Goal: Task Accomplishment & Management: Use online tool/utility

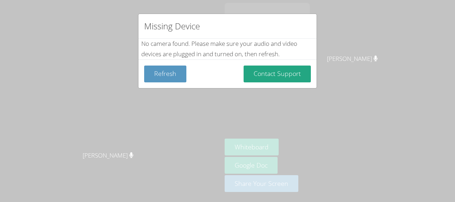
click at [310, 155] on div "Missing Device No camera found . Please make sure your audio and video devices …" at bounding box center [227, 101] width 455 height 202
drag, startPoint x: 310, startPoint y: 155, endPoint x: 281, endPoint y: 91, distance: 70.2
click at [281, 91] on div "Missing Device No camera found . Please make sure your audio and video devices …" at bounding box center [227, 101] width 455 height 202
drag, startPoint x: 107, startPoint y: 167, endPoint x: 184, endPoint y: 170, distance: 76.6
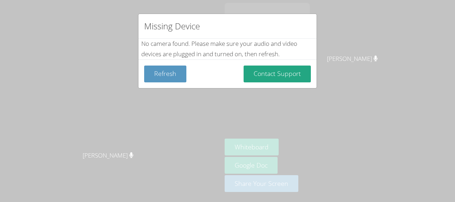
click at [184, 170] on div "Missing Device No camera found . Please make sure your audio and video devices …" at bounding box center [227, 101] width 455 height 202
drag, startPoint x: 175, startPoint y: 178, endPoint x: 260, endPoint y: 180, distance: 85.2
click at [260, 180] on div "Missing Device No camera found . Please make sure your audio and video devices …" at bounding box center [227, 101] width 455 height 202
drag, startPoint x: 288, startPoint y: 143, endPoint x: 346, endPoint y: 150, distance: 57.7
click at [346, 150] on div "Missing Device No camera found . Please make sure your audio and video devices …" at bounding box center [227, 101] width 455 height 202
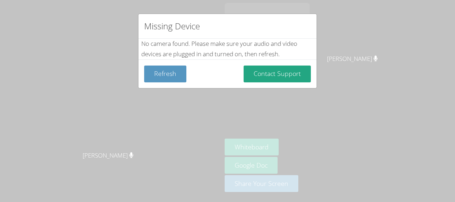
drag, startPoint x: 346, startPoint y: 150, endPoint x: 263, endPoint y: 160, distance: 83.6
click at [263, 160] on div "Missing Device No camera found . Please make sure your audio and video devices …" at bounding box center [227, 101] width 455 height 202
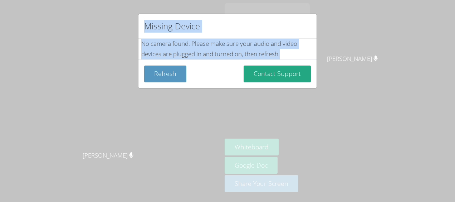
drag, startPoint x: 146, startPoint y: 19, endPoint x: 313, endPoint y: 50, distance: 170.6
click at [313, 50] on div "Missing Device No camera found . Please make sure your audio and video devices …" at bounding box center [227, 51] width 179 height 75
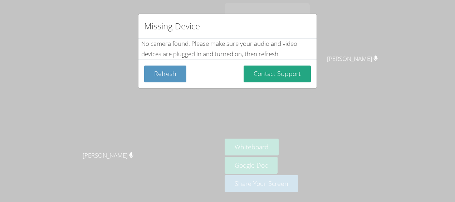
drag, startPoint x: 313, startPoint y: 50, endPoint x: 367, endPoint y: 74, distance: 58.9
click at [367, 74] on div "Missing Device No camera found . Please make sure your audio and video devices …" at bounding box center [227, 101] width 455 height 202
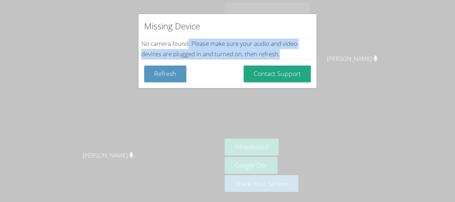
drag, startPoint x: 190, startPoint y: 47, endPoint x: 314, endPoint y: 54, distance: 124.4
click at [314, 54] on div "Missing Device No camera found . Please make sure your audio and video devices …" at bounding box center [227, 51] width 179 height 75
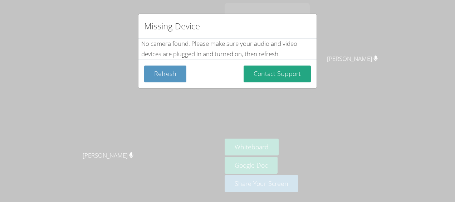
drag, startPoint x: 314, startPoint y: 54, endPoint x: 352, endPoint y: 73, distance: 43.2
click at [352, 73] on div "Missing Device No camera found . Please make sure your audio and video devices …" at bounding box center [227, 101] width 455 height 202
click at [165, 70] on button "Refresh" at bounding box center [165, 73] width 42 height 17
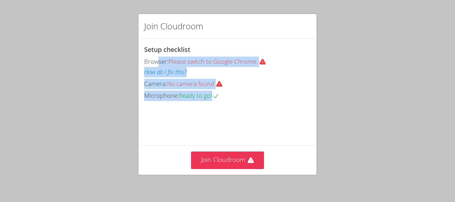
drag, startPoint x: 158, startPoint y: 64, endPoint x: 221, endPoint y: 113, distance: 80.1
click at [221, 113] on div "Setup checklist Browser: Please switch to Google Chrome. How do I fix this? Cam…" at bounding box center [227, 92] width 178 height 107
click at [220, 112] on video at bounding box center [197, 133] width 107 height 54
click at [219, 94] on icon at bounding box center [215, 95] width 7 height 7
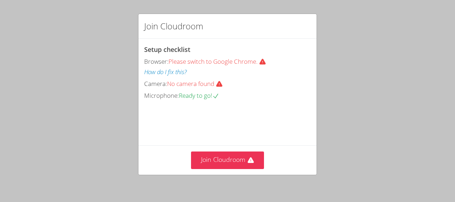
click at [219, 94] on icon at bounding box center [215, 95] width 7 height 7
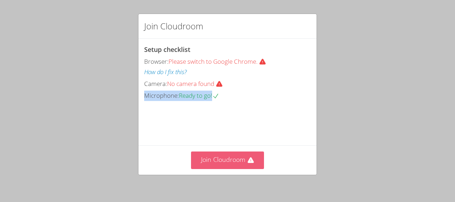
click at [226, 159] on button "Join Cloudroom" at bounding box center [227, 160] width 73 height 18
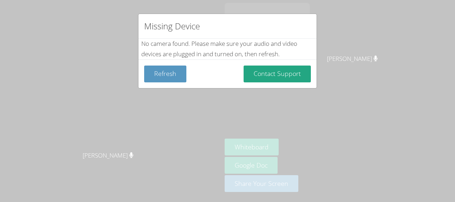
click at [240, 160] on div "Missing Device No camera found . Please make sure your audio and video devices …" at bounding box center [227, 101] width 455 height 202
click at [307, 140] on div "Missing Device No camera found . Please make sure your audio and video devices …" at bounding box center [227, 101] width 455 height 202
click at [300, 151] on div "Missing Device No camera found . Please make sure your audio and video devices …" at bounding box center [227, 101] width 455 height 202
click at [177, 73] on button "Refresh" at bounding box center [165, 73] width 42 height 17
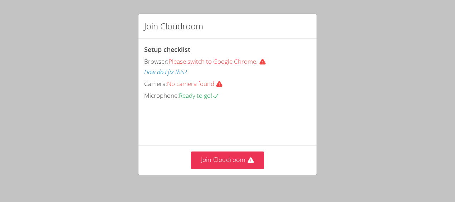
click at [220, 189] on div "Join Cloudroom Setup checklist Browser: Please switch to Google Chrome. How do …" at bounding box center [227, 101] width 455 height 202
click at [228, 176] on div "Join Cloudroom Setup checklist Browser: Please switch to Google Chrome. How do …" at bounding box center [227, 101] width 455 height 202
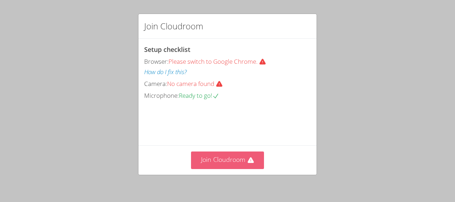
click at [234, 158] on button "Join Cloudroom" at bounding box center [227, 160] width 73 height 18
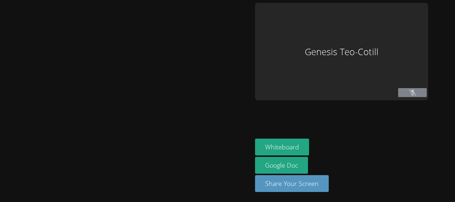
click at [242, 160] on div at bounding box center [126, 101] width 247 height 196
click at [237, 164] on div at bounding box center [126, 101] width 247 height 196
click at [255, 159] on link "Google Doc" at bounding box center [281, 165] width 53 height 17
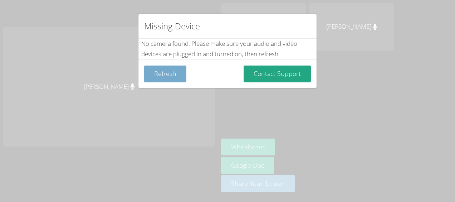
click at [169, 72] on button "Refresh" at bounding box center [165, 73] width 42 height 17
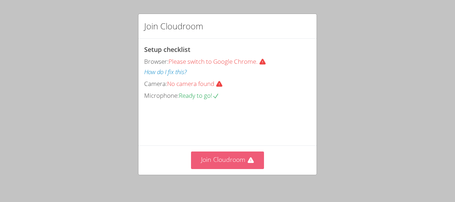
click at [232, 158] on button "Join Cloudroom" at bounding box center [227, 160] width 73 height 18
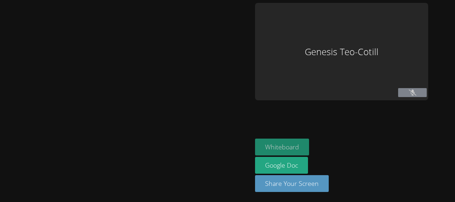
click at [291, 148] on button "Whiteboard" at bounding box center [282, 146] width 54 height 17
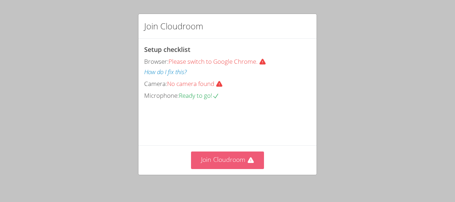
click at [220, 163] on button "Join Cloudroom" at bounding box center [227, 160] width 73 height 18
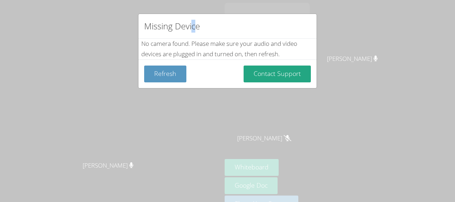
drag, startPoint x: 193, startPoint y: 24, endPoint x: 198, endPoint y: 23, distance: 4.4
click at [198, 23] on h2 "Missing Device" at bounding box center [172, 26] width 56 height 13
click at [360, 58] on div "Missing Device No camera found . Please make sure your audio and video devices …" at bounding box center [227, 101] width 455 height 202
click at [360, 63] on div "Missing Device No camera found . Please make sure your audio and video devices …" at bounding box center [227, 101] width 455 height 202
drag, startPoint x: 150, startPoint y: 78, endPoint x: 151, endPoint y: 91, distance: 12.9
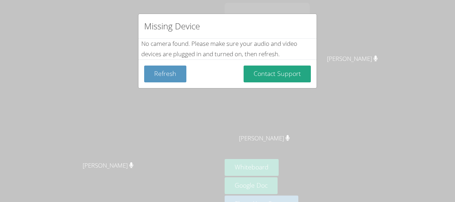
click at [151, 91] on div "Missing Device No camera found . Please make sure your audio and video devices …" at bounding box center [227, 101] width 455 height 202
click at [177, 87] on div "Refresh Contact Support" at bounding box center [227, 73] width 178 height 29
click at [162, 75] on button "Refresh" at bounding box center [165, 73] width 42 height 17
click at [172, 80] on button "Refresh" at bounding box center [165, 73] width 42 height 17
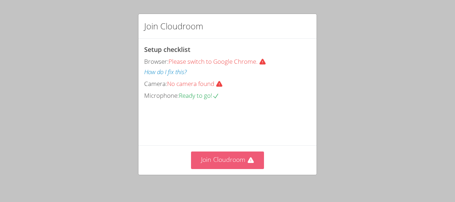
click at [238, 162] on button "Join Cloudroom" at bounding box center [227, 160] width 73 height 18
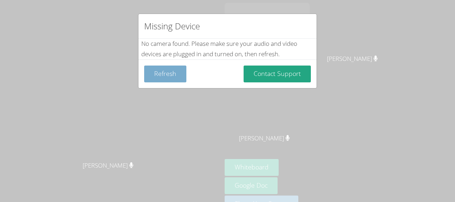
click at [183, 80] on button "Refresh" at bounding box center [165, 73] width 42 height 17
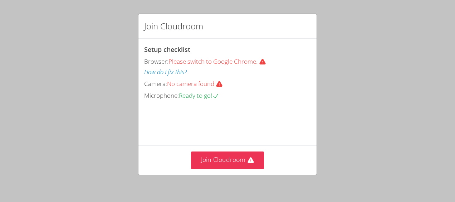
click at [239, 4] on div "Join Cloudroom Setup checklist Browser: Please switch to Google Chrome. How do …" at bounding box center [227, 101] width 455 height 202
